Goal: Task Accomplishment & Management: Use online tool/utility

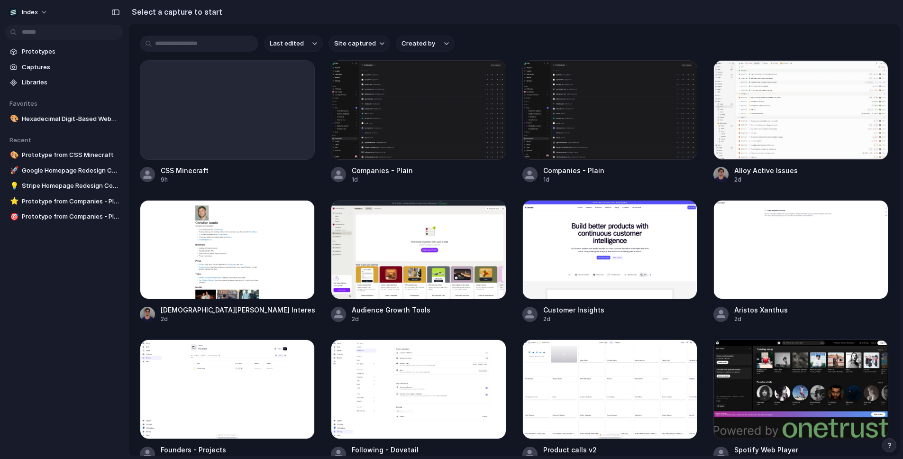
click at [322, 21] on section "Select a capture to start" at bounding box center [514, 12] width 772 height 24
click at [245, 267] on div at bounding box center [227, 250] width 175 height 100
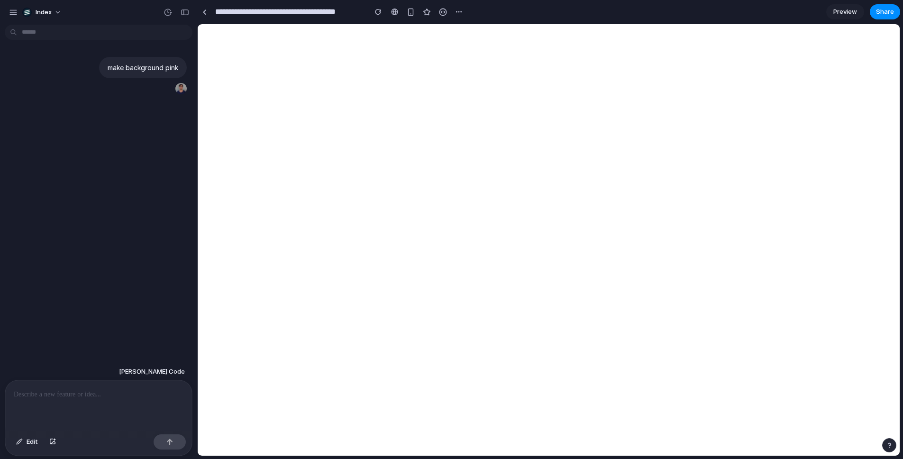
type input "**********"
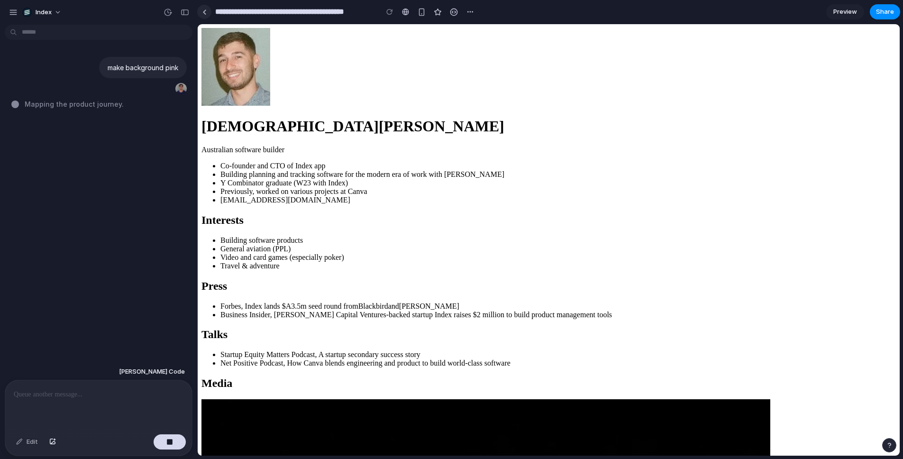
click at [209, 9] on link at bounding box center [204, 12] width 14 height 14
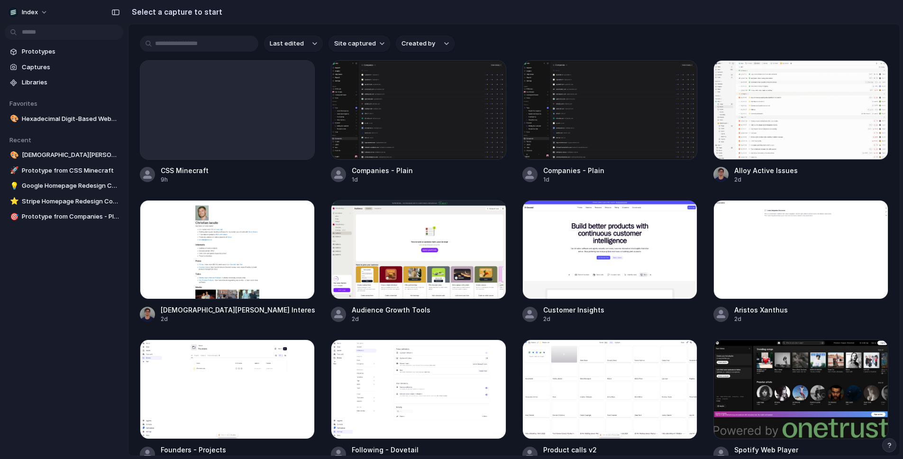
click at [540, 19] on section "Select a capture to start" at bounding box center [514, 12] width 772 height 24
click at [31, 50] on span "Prototypes" at bounding box center [71, 51] width 98 height 9
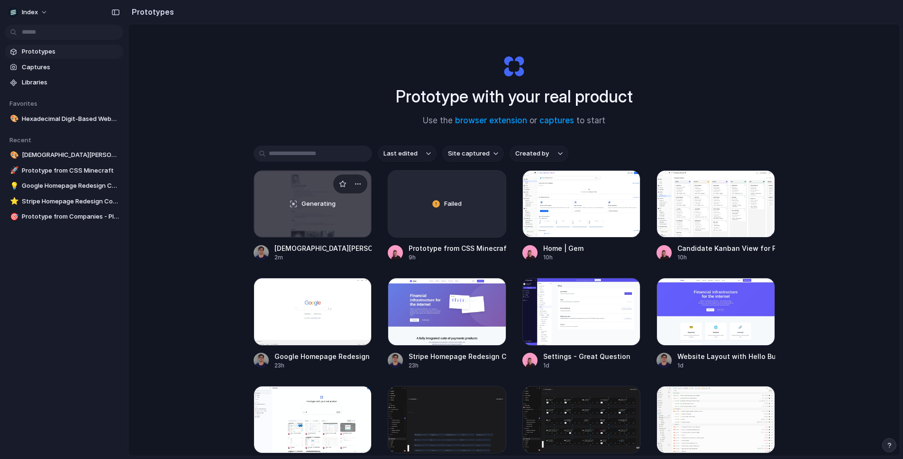
click at [293, 218] on div "Generating" at bounding box center [313, 204] width 118 height 66
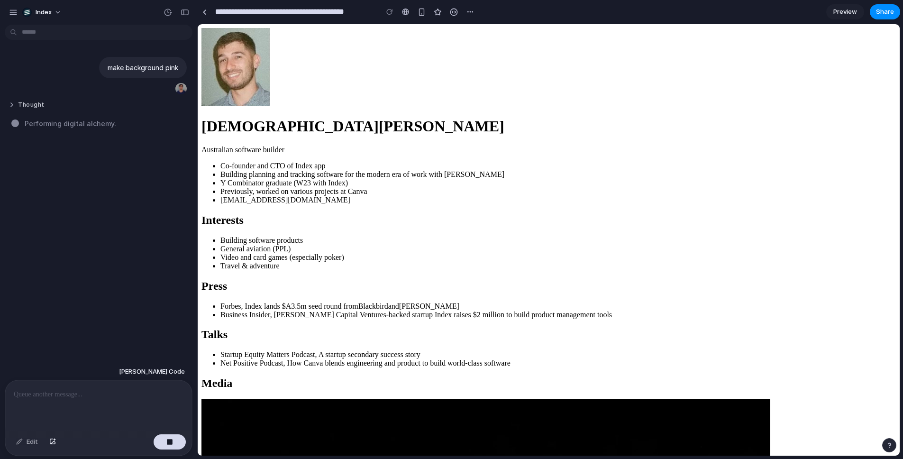
click at [28, 101] on button "Thought" at bounding box center [82, 105] width 146 height 8
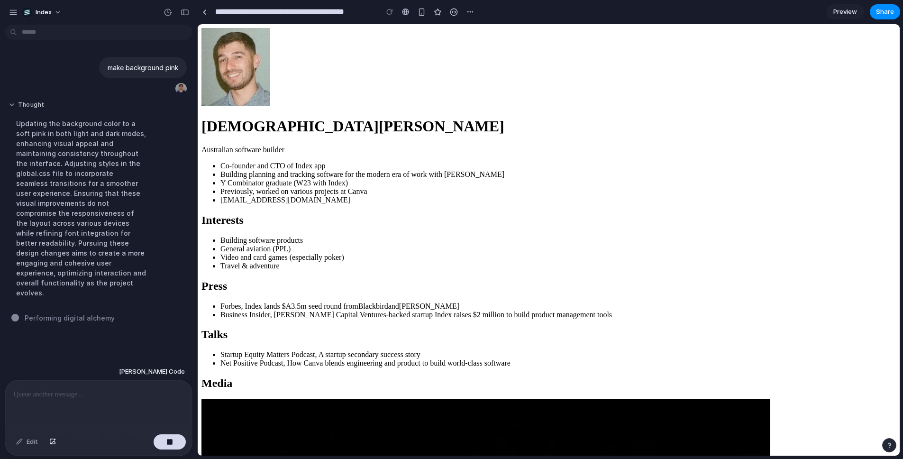
click at [29, 101] on button "Thought" at bounding box center [82, 105] width 146 height 8
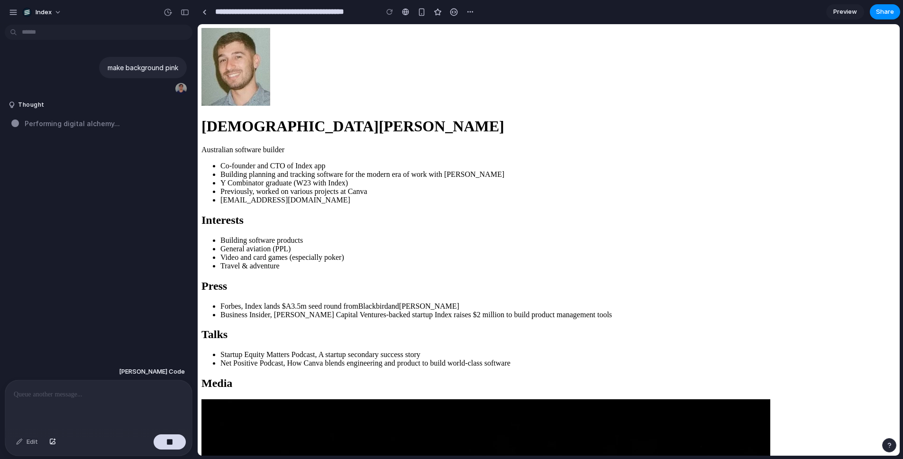
click at [214, 15] on input "**********" at bounding box center [294, 11] width 162 height 17
click at [209, 14] on link at bounding box center [204, 12] width 14 height 14
